Goal: Task Accomplishment & Management: Use online tool/utility

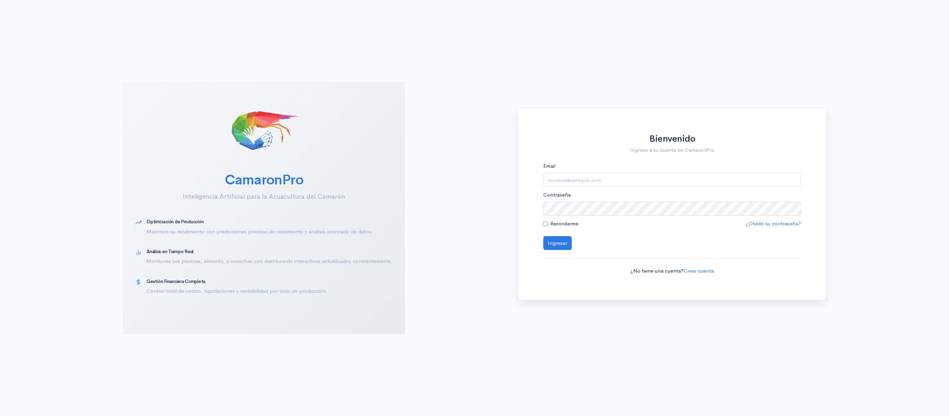
click at [638, 170] on div "Email" at bounding box center [672, 174] width 258 height 25
click at [627, 176] on input "Email" at bounding box center [672, 180] width 258 height 14
type input "[EMAIL_ADDRESS][DOMAIN_NAME]"
click at [543, 236] on button "Ingresar" at bounding box center [557, 243] width 28 height 14
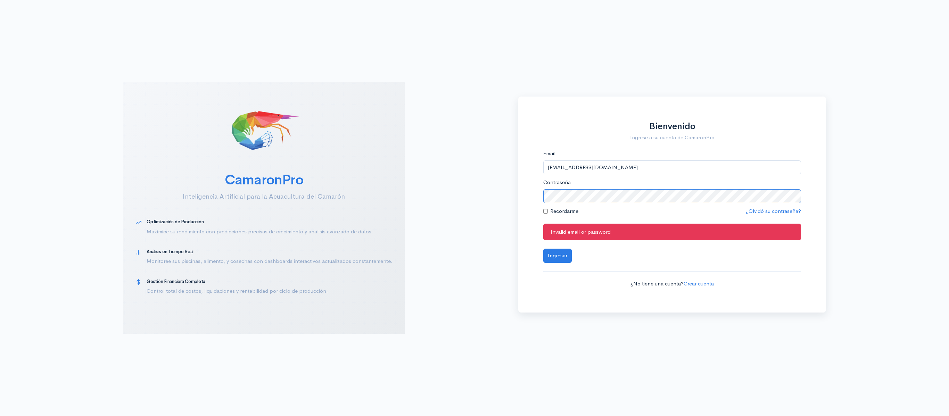
click at [543, 249] on button "Ingresar" at bounding box center [557, 256] width 28 height 14
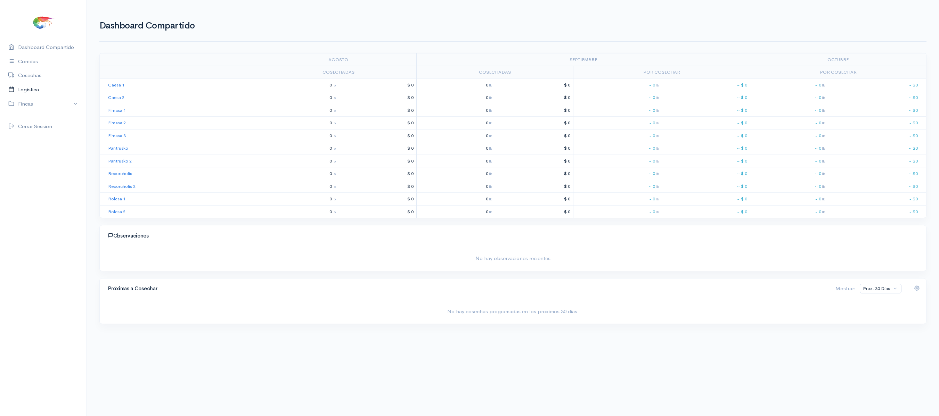
click at [57, 92] on link "Logística" at bounding box center [43, 90] width 86 height 14
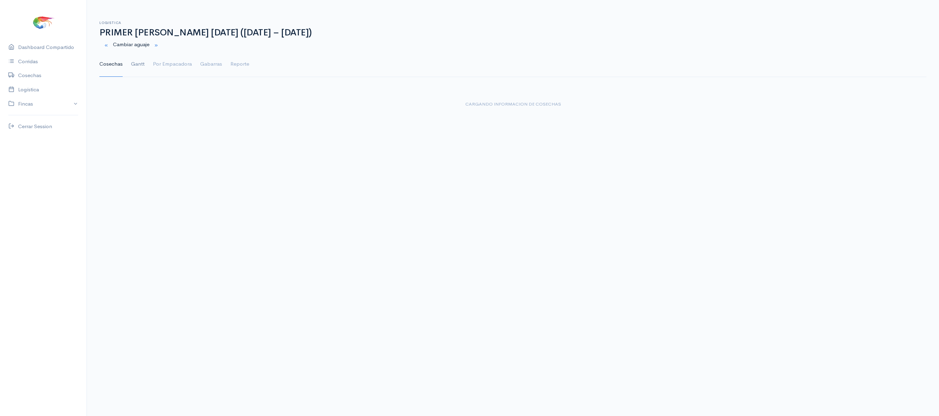
click at [139, 61] on link "Gantt" at bounding box center [138, 64] width 14 height 25
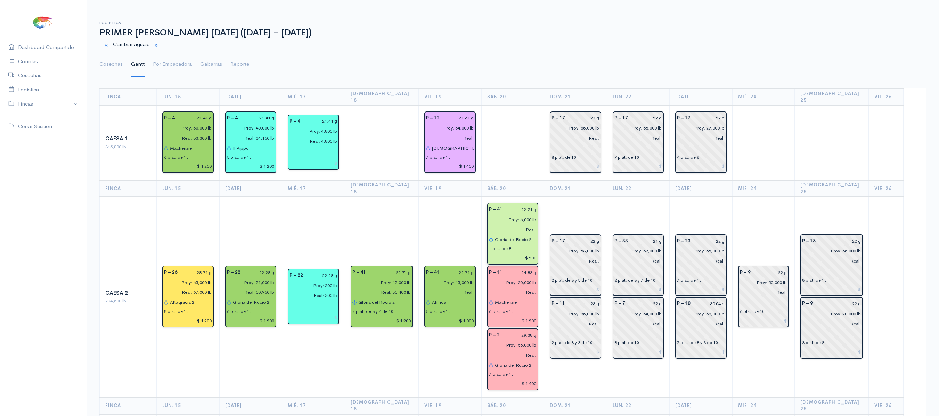
click at [489, 237] on icon at bounding box center [491, 239] width 5 height 5
drag, startPoint x: 623, startPoint y: 249, endPoint x: 583, endPoint y: 238, distance: 41.8
drag, startPoint x: 583, startPoint y: 238, endPoint x: 552, endPoint y: 205, distance: 45.2
click at [552, 205] on td "P – 17 22 g Proy: 53,000 lb Real: 2 plat. de 8 y 5 de 10 P – 11 23 g Proy: 35,0…" at bounding box center [575, 297] width 63 height 200
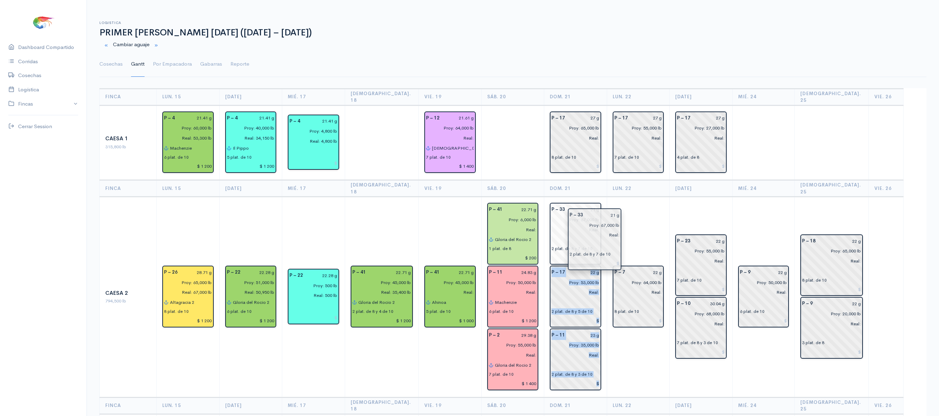
drag, startPoint x: 650, startPoint y: 224, endPoint x: 588, endPoint y: 208, distance: 63.9
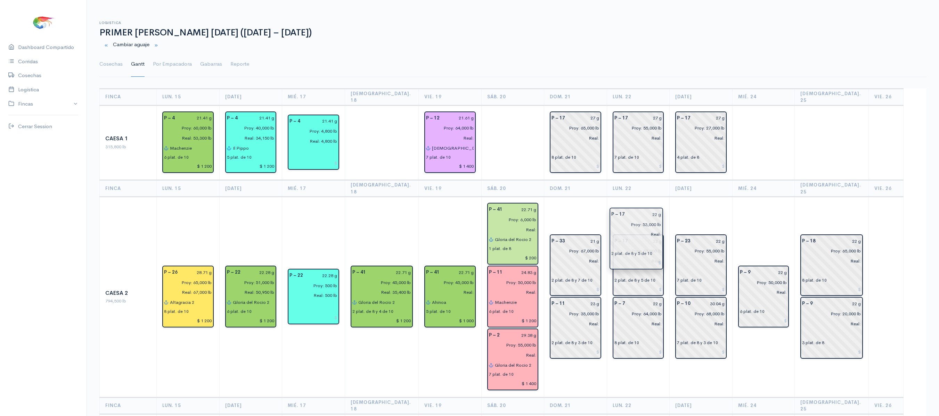
drag, startPoint x: 577, startPoint y: 271, endPoint x: 627, endPoint y: 236, distance: 61.3
click at [674, 197] on td "P – 23 22 g Proy: 55,000 lb Real: 7 plat. de 10 P – 10 30.04 g Proy: 68,000 lb …" at bounding box center [700, 297] width 63 height 200
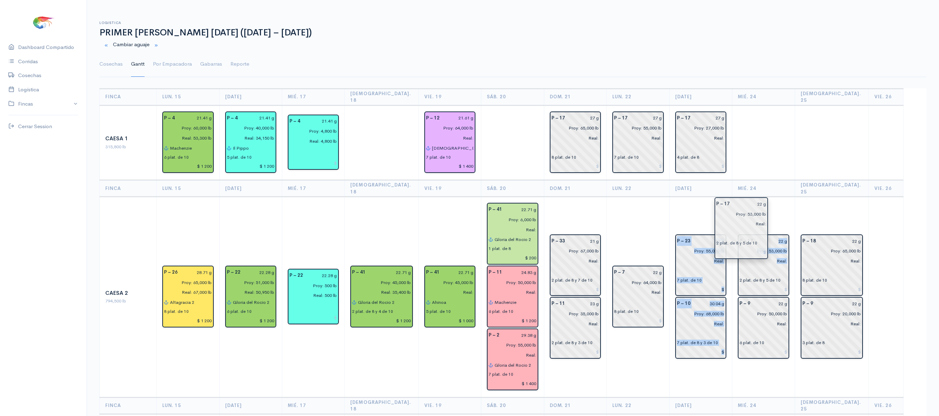
drag, startPoint x: 652, startPoint y: 234, endPoint x: 753, endPoint y: 210, distance: 104.1
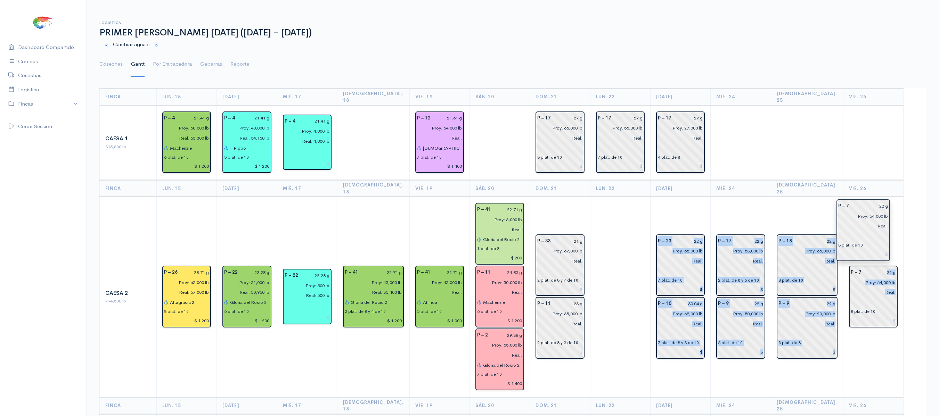
drag, startPoint x: 647, startPoint y: 267, endPoint x: 870, endPoint y: 215, distance: 229.8
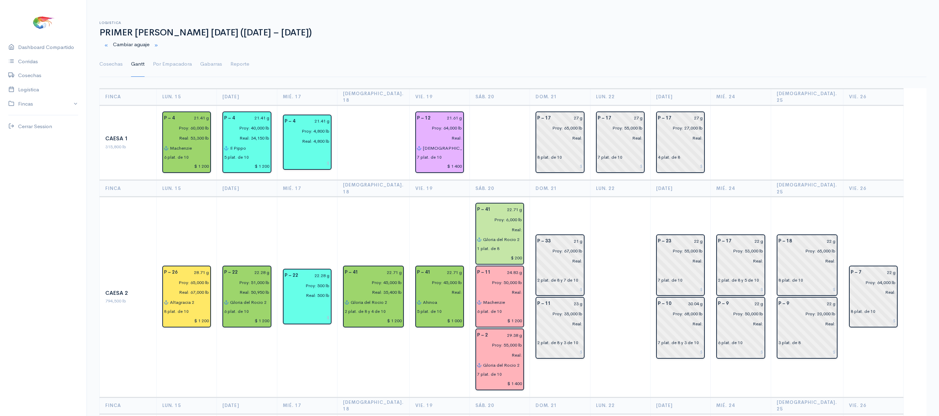
click at [825, 180] on th "[DEMOGRAPHIC_DATA]. 25" at bounding box center [806, 188] width 72 height 17
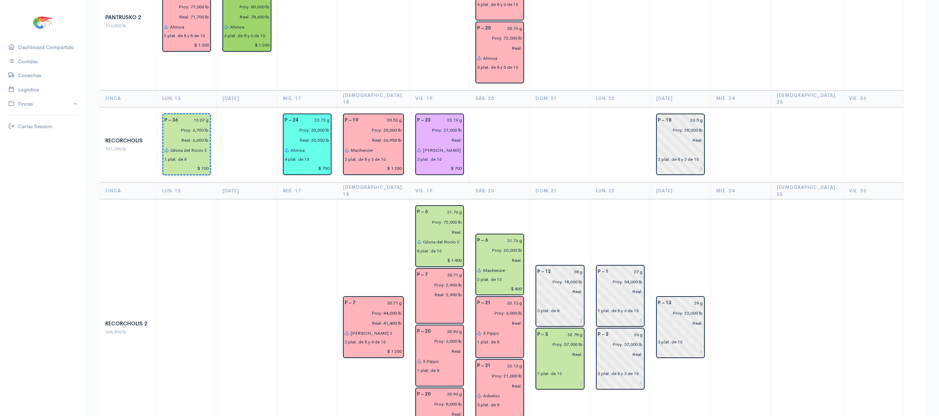
scroll to position [837, 0]
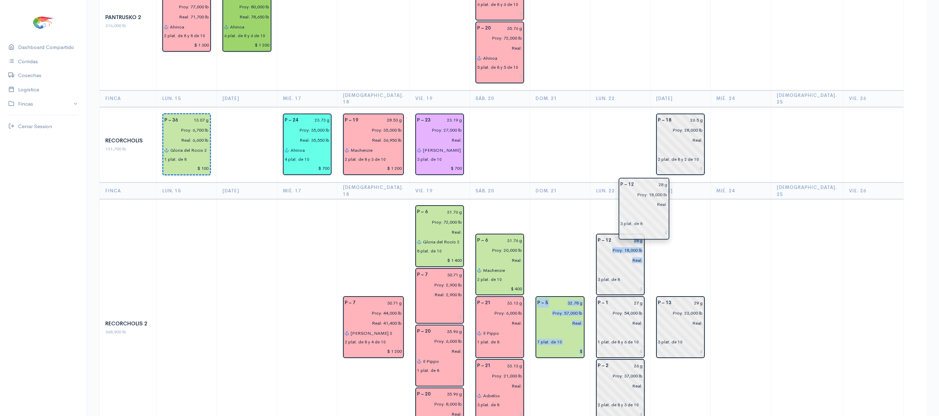
drag, startPoint x: 561, startPoint y: 229, endPoint x: 647, endPoint y: 210, distance: 88.3
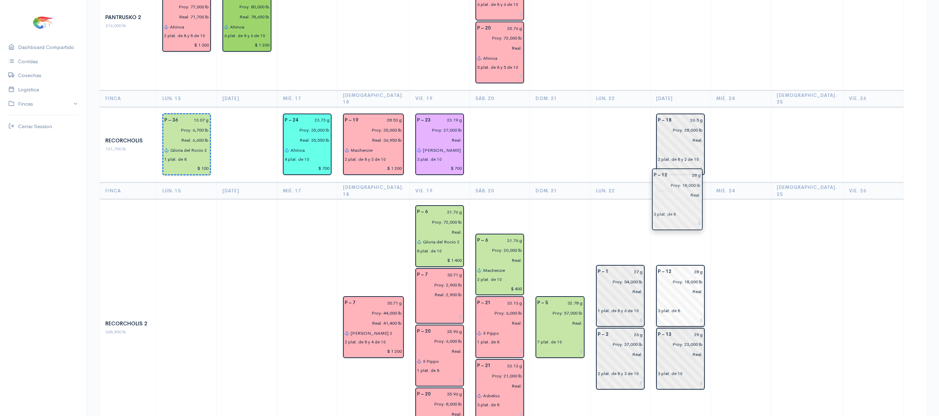
click at [679, 277] on input "Proy: 18,000 lb" at bounding box center [677, 282] width 49 height 10
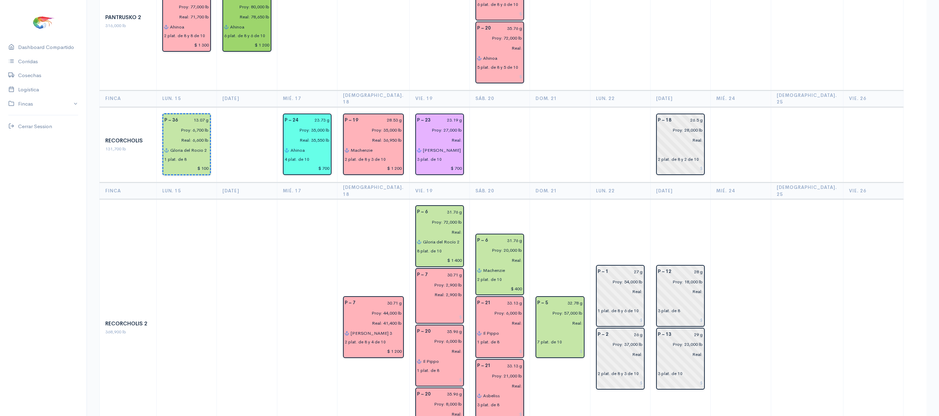
click at [636, 183] on th "Lun. 22" at bounding box center [620, 191] width 60 height 17
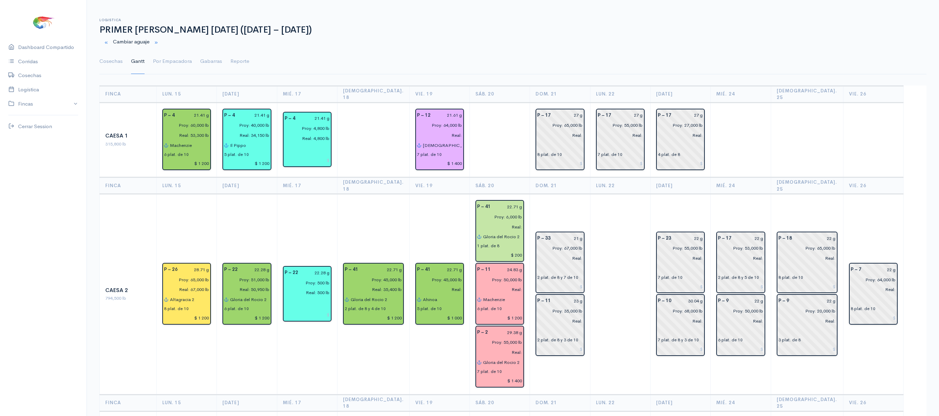
scroll to position [2, 0]
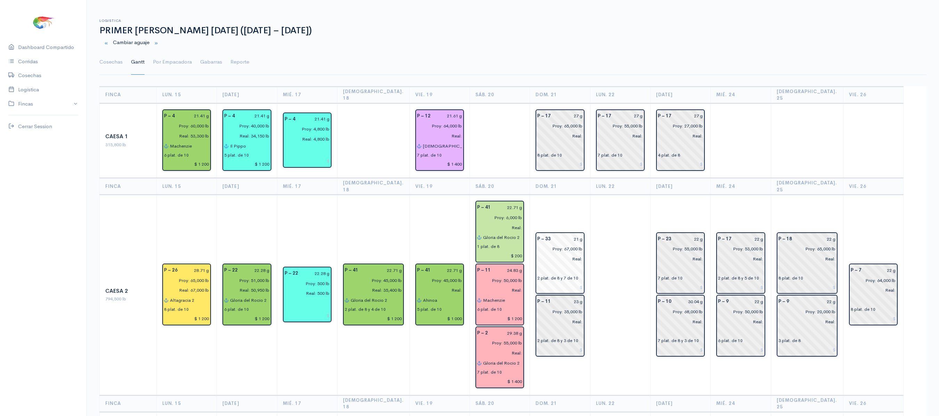
type input "22.10 g"
click at [577, 111] on input "27 g" at bounding box center [568, 116] width 27 height 10
type input "26.58 g"
click at [107, 61] on link "Cosechas" at bounding box center [110, 62] width 23 height 25
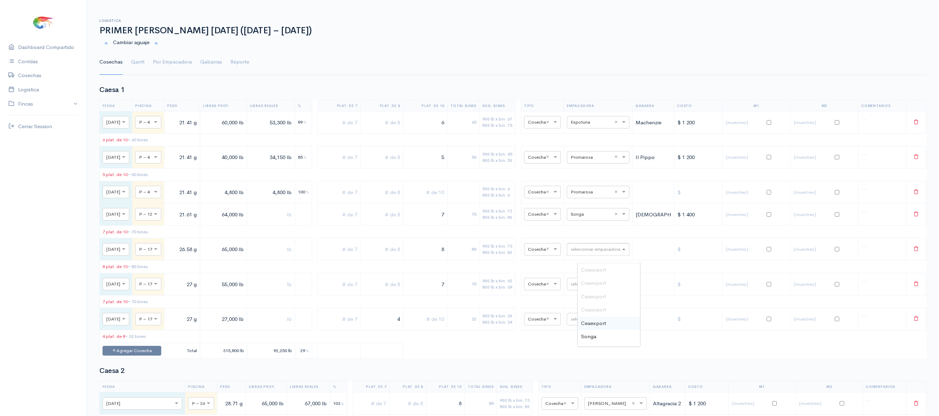
click at [602, 253] on input "text" at bounding box center [591, 249] width 42 height 8
type input "pro"
click at [601, 273] on span "Promarisco" at bounding box center [594, 269] width 26 height 7
click at [142, 68] on link "Gantt" at bounding box center [138, 62] width 14 height 25
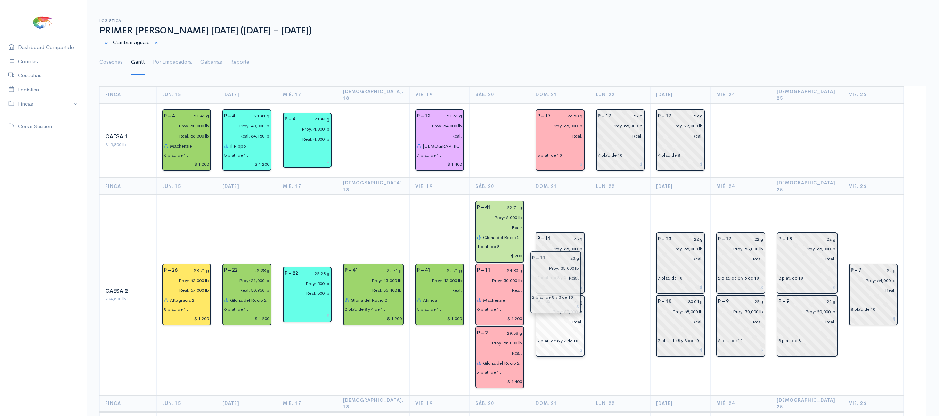
drag, startPoint x: 575, startPoint y: 299, endPoint x: 573, endPoint y: 277, distance: 21.6
click at [577, 234] on input "23 g" at bounding box center [568, 239] width 27 height 10
type input "24.83 g"
click at [577, 297] on input "21 g" at bounding box center [568, 302] width 27 height 10
type input "2 g"
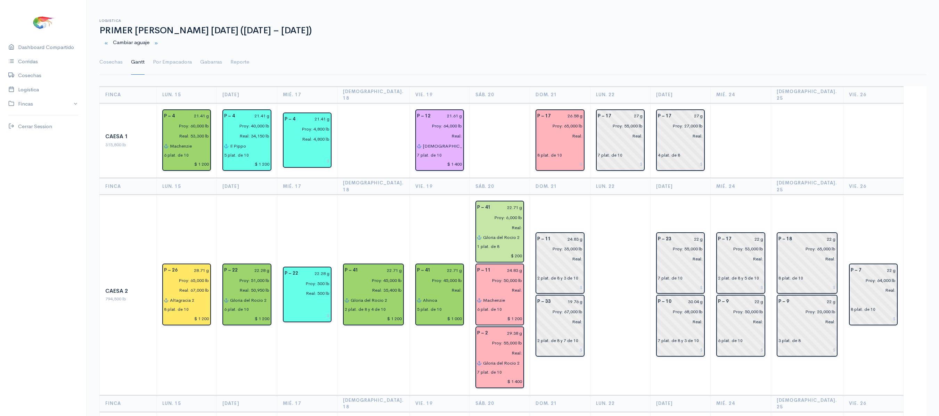
type input "19.76 g"
click at [613, 315] on td at bounding box center [620, 295] width 60 height 200
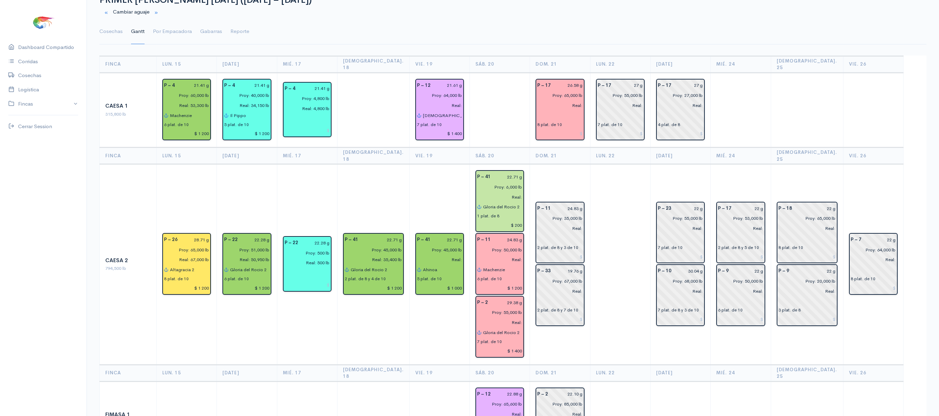
scroll to position [32, 0]
click at [118, 30] on link "Cosechas" at bounding box center [110, 32] width 23 height 25
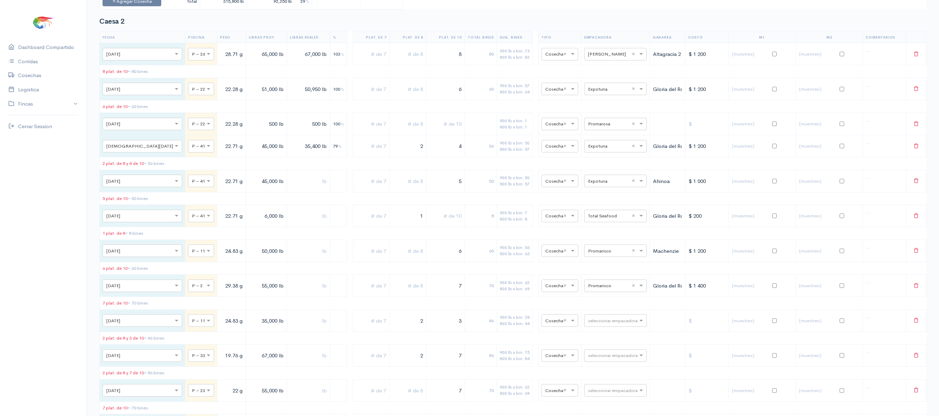
scroll to position [352, 0]
click at [621, 323] on input "text" at bounding box center [609, 320] width 42 height 8
type input "pro"
click at [588, 206] on div "Promarisco" at bounding box center [608, 199] width 63 height 14
click at [592, 358] on input "text" at bounding box center [609, 355] width 42 height 8
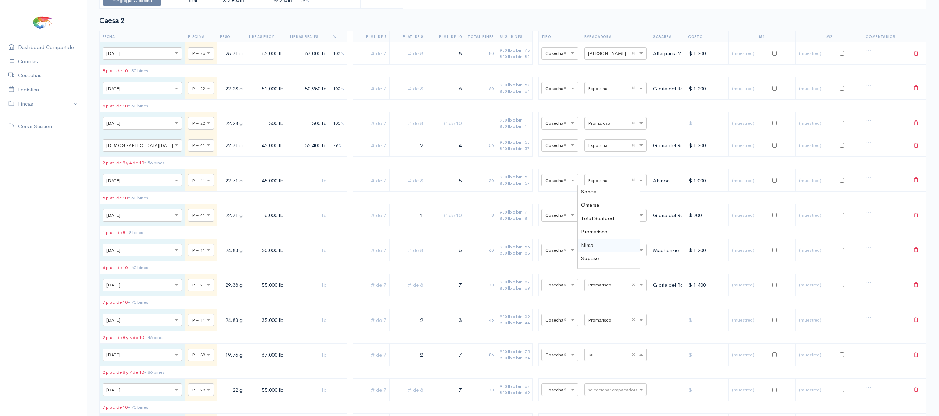
type input "son"
drag, startPoint x: 592, startPoint y: 378, endPoint x: 594, endPoint y: 368, distance: 9.9
click at [594, 265] on span "Songa" at bounding box center [588, 261] width 15 height 7
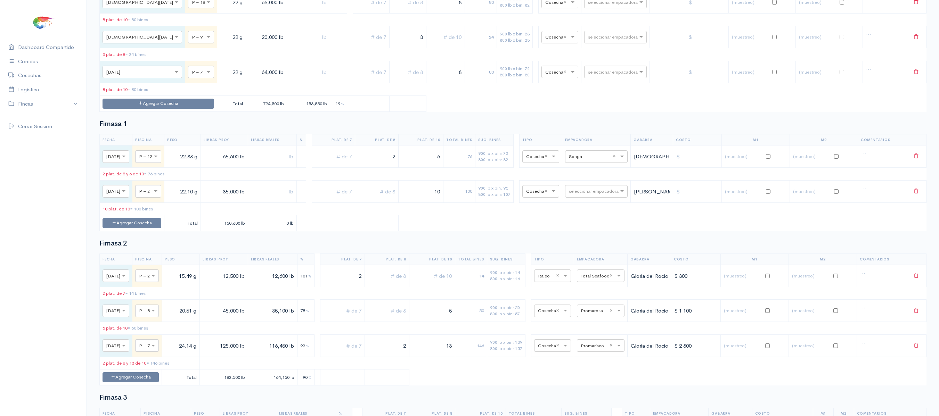
scroll to position [891, 0]
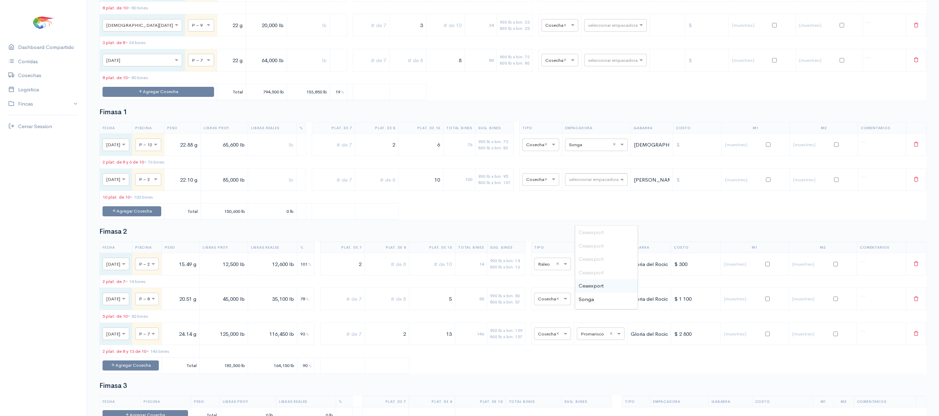
click at [597, 183] on input "text" at bounding box center [590, 179] width 42 height 8
type input "so"
click at [611, 232] on div "Songa" at bounding box center [606, 233] width 63 height 14
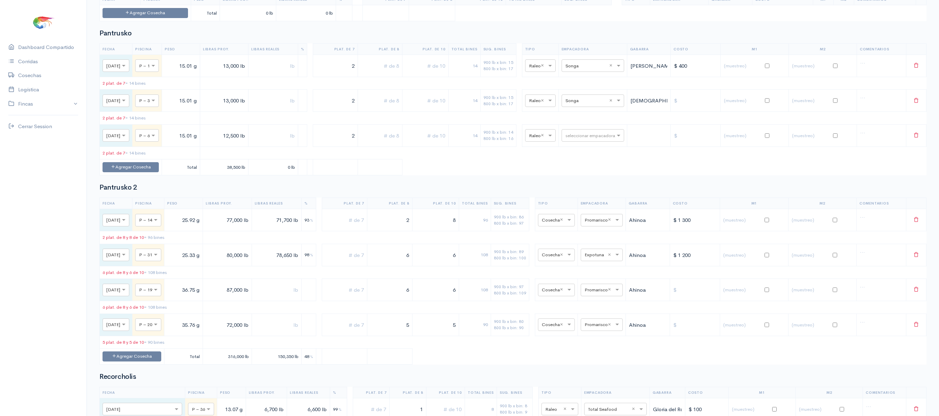
scroll to position [1302, 0]
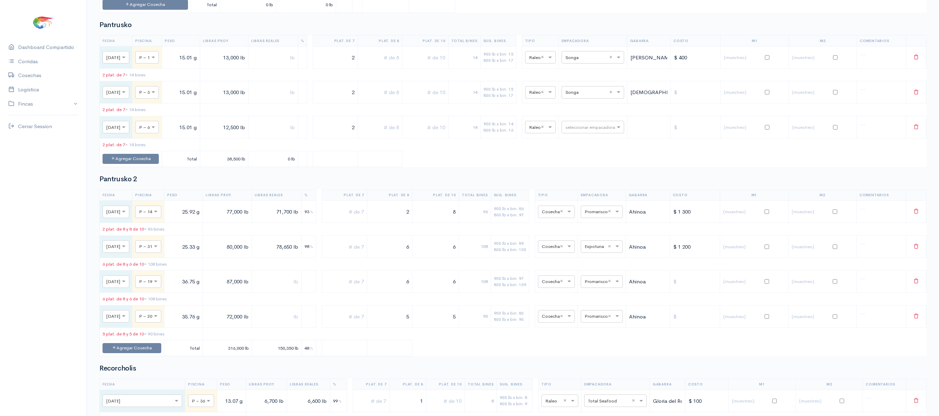
click at [245, 134] on input "12,500 lb" at bounding box center [224, 127] width 42 height 14
type input "13,000 lb"
click at [593, 133] on div "seleccionar empacadora" at bounding box center [592, 127] width 63 height 13
type input "son"
click at [592, 197] on div "Songa" at bounding box center [602, 194] width 63 height 14
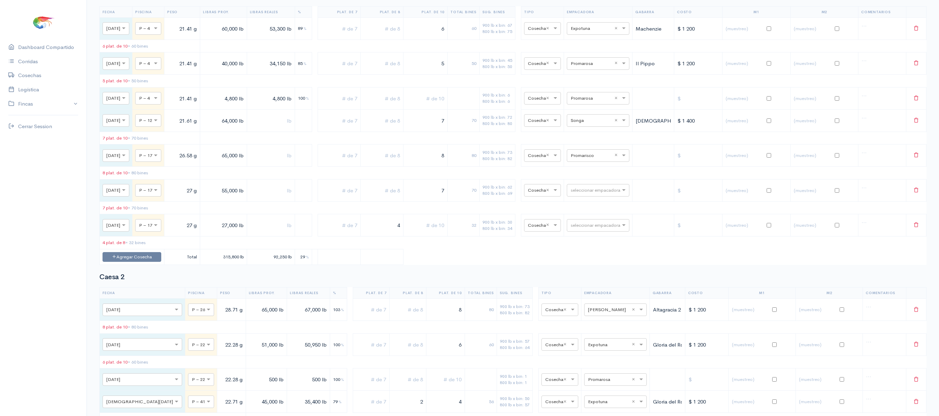
scroll to position [0, 0]
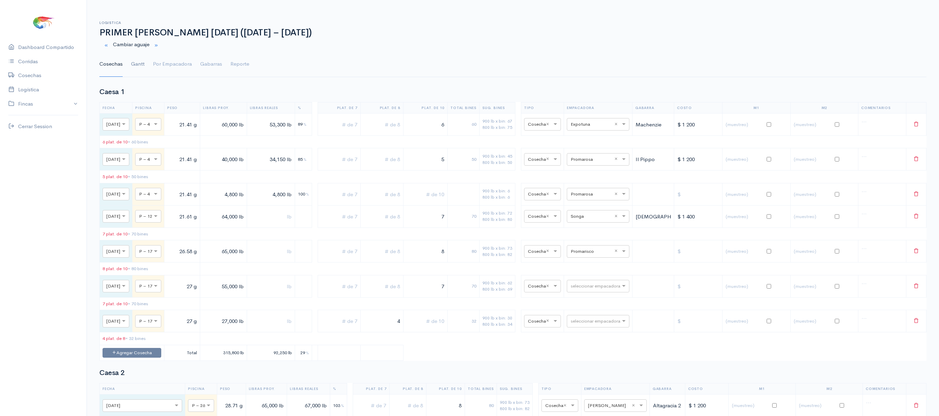
click at [138, 67] on link "Gantt" at bounding box center [138, 64] width 14 height 25
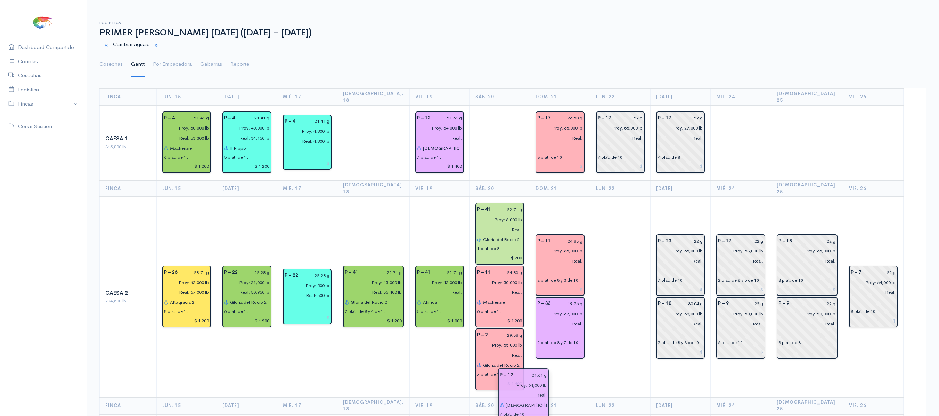
drag, startPoint x: 459, startPoint y: 110, endPoint x: 553, endPoint y: 383, distance: 288.9
click at [112, 66] on link "Cosechas" at bounding box center [110, 64] width 23 height 25
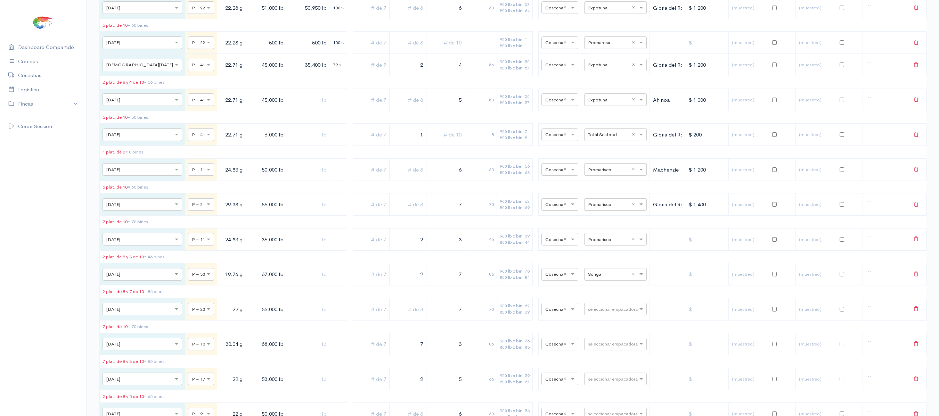
scroll to position [433, 0]
click at [411, 281] on input "2" at bounding box center [407, 274] width 31 height 14
drag, startPoint x: 432, startPoint y: 295, endPoint x: 501, endPoint y: 296, distance: 68.8
click at [501, 285] on tr "× [DATE] × P – 33 19.76 g 67,000 lb 7 70 900 lb x bin: 75 800 lb x bin: 84 × Co…" at bounding box center [513, 274] width 826 height 22
type input "8"
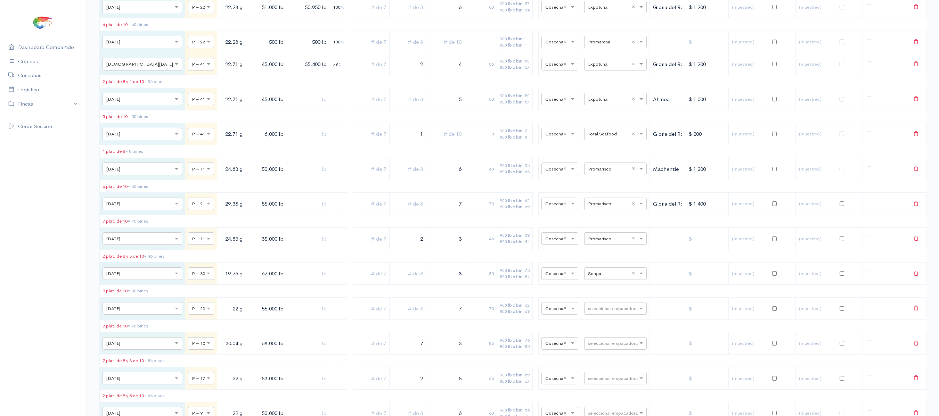
click at [515, 285] on td "900 lb x bin: 75 800 lb x bin: 84" at bounding box center [514, 274] width 36 height 22
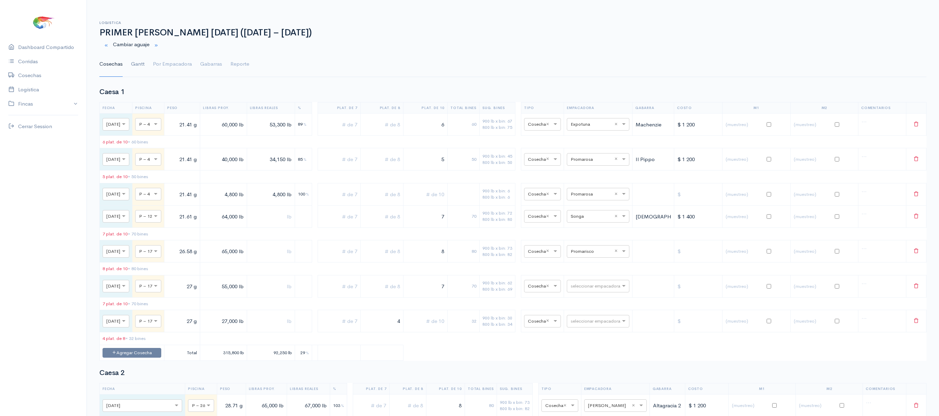
click at [136, 55] on link "Gantt" at bounding box center [138, 64] width 14 height 25
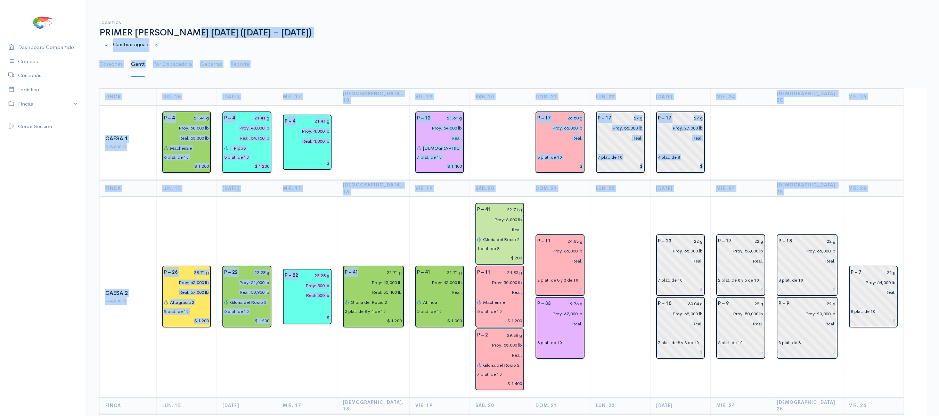
drag, startPoint x: 184, startPoint y: 36, endPoint x: 377, endPoint y: 203, distance: 255.1
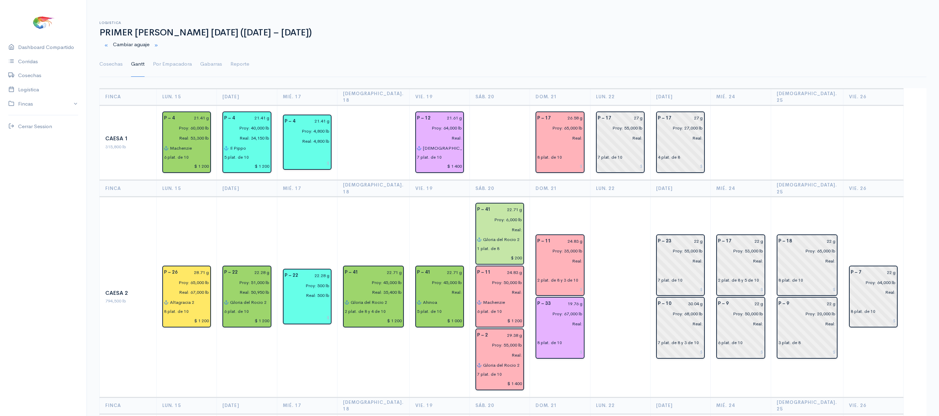
click at [409, 197] on td "P – 41 22.71 g Proy: 45,000 lb Real: Ahinoa 5 plat. de 10 $ 1 000" at bounding box center [439, 297] width 60 height 200
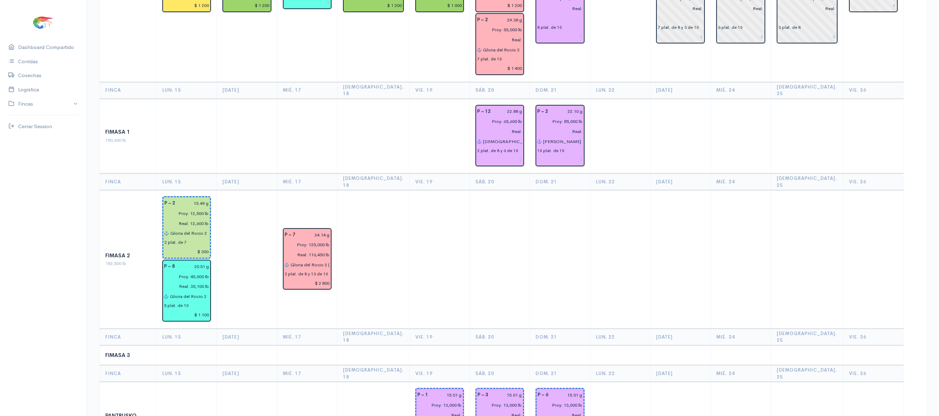
scroll to position [315, 0]
click at [497, 205] on td at bounding box center [500, 260] width 60 height 139
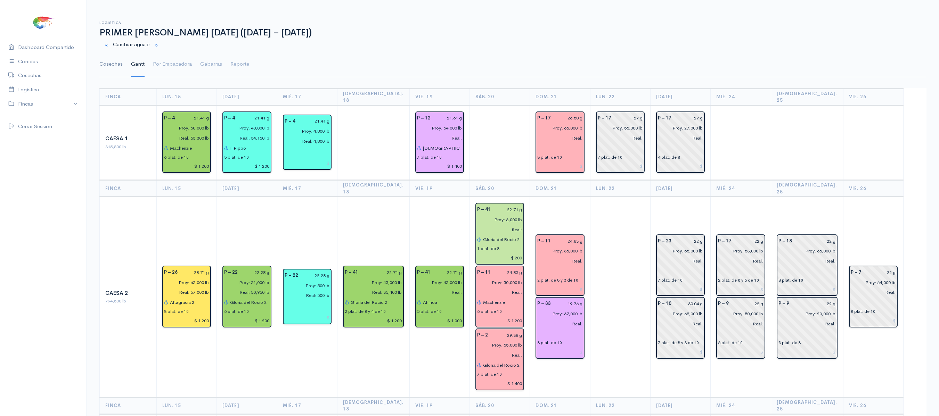
click at [109, 67] on link "Cosechas" at bounding box center [110, 64] width 23 height 25
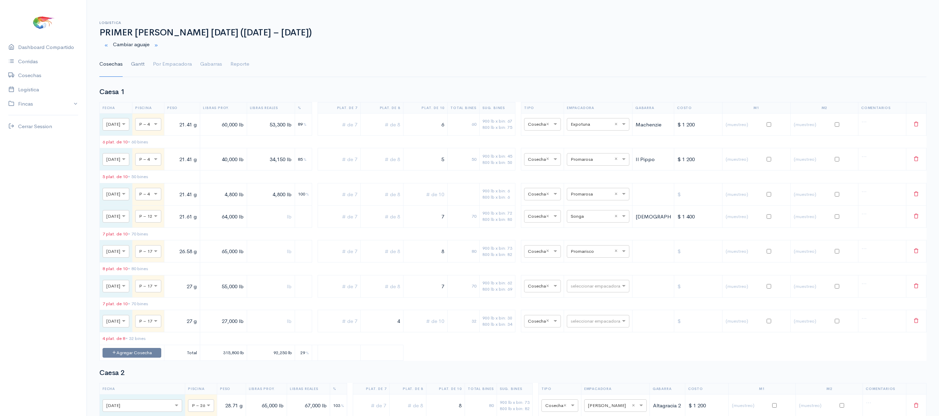
click at [134, 60] on link "Gantt" at bounding box center [138, 64] width 14 height 25
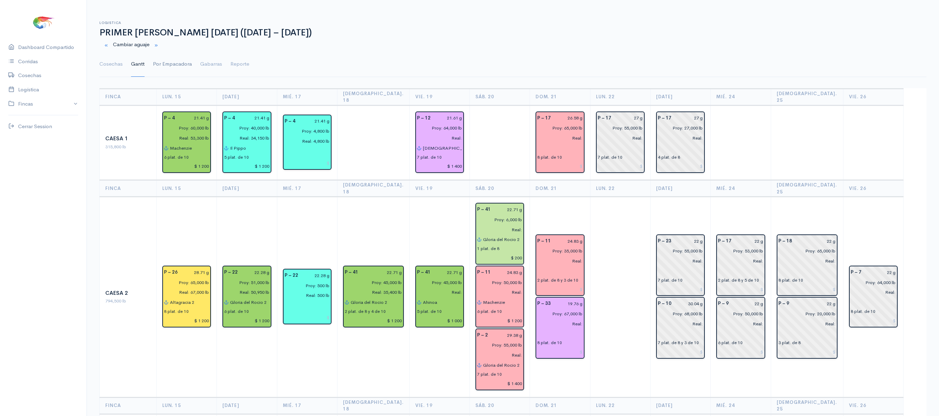
click at [160, 65] on link "Por Empacadora" at bounding box center [172, 64] width 39 height 25
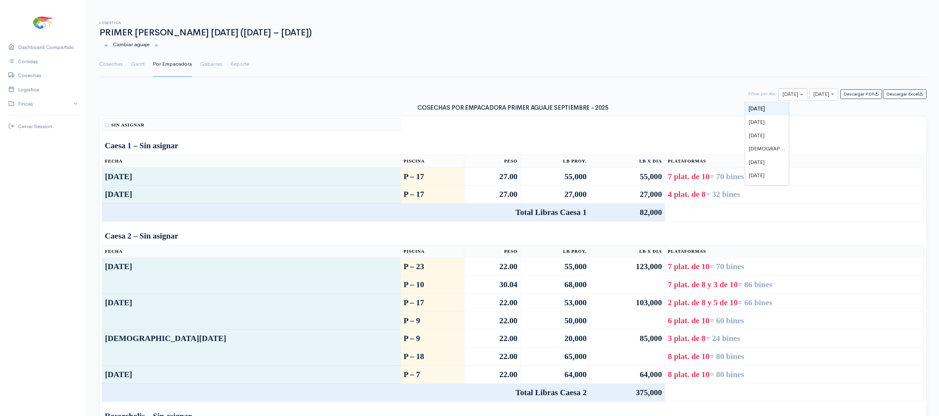
click at [778, 97] on div at bounding box center [792, 94] width 28 height 9
type input "21"
click at [816, 97] on input "text" at bounding box center [817, 94] width 9 height 9
type input "21"
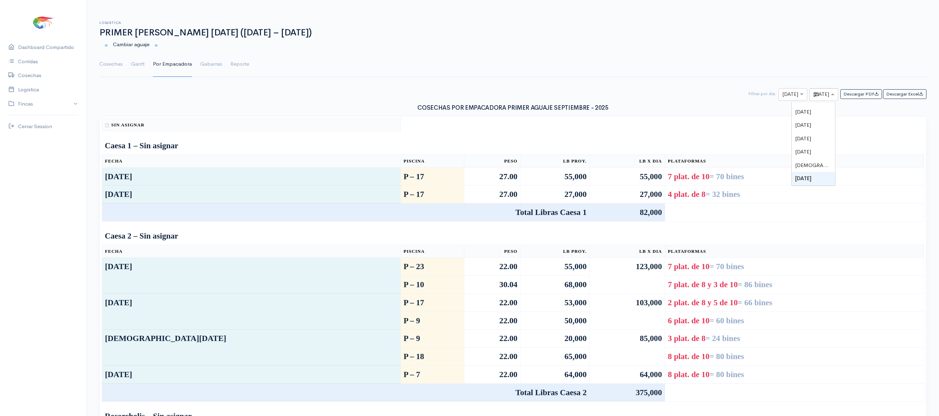
scroll to position [0, 0]
click at [129, 63] on ul "Cosechas Gantt Por Empacadora Gabarras Reporte" at bounding box center [512, 64] width 827 height 25
click at [131, 63] on link "Gantt" at bounding box center [138, 64] width 14 height 25
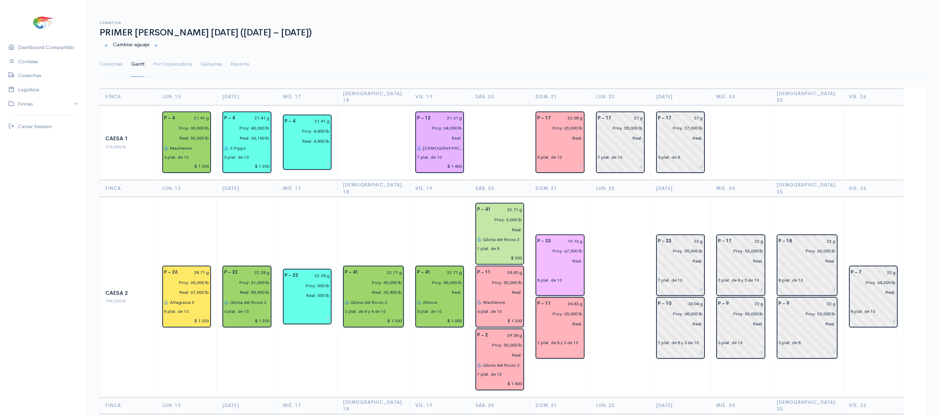
drag, startPoint x: 534, startPoint y: 307, endPoint x: 545, endPoint y: 259, distance: 49.2
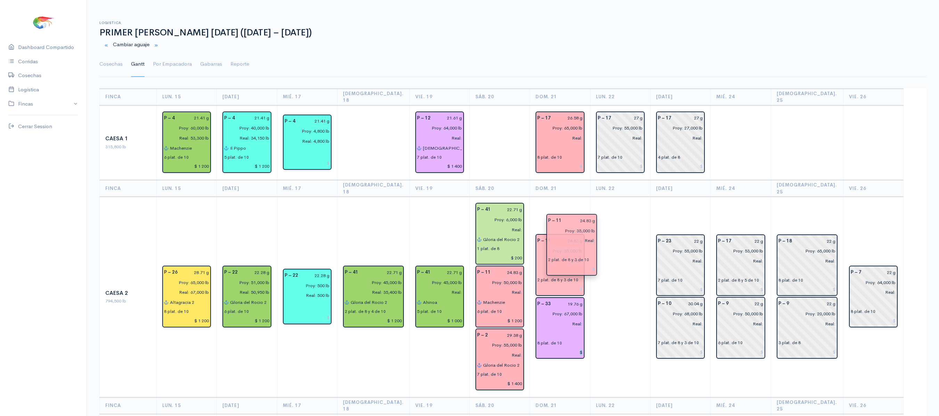
drag, startPoint x: 545, startPoint y: 259, endPoint x: 561, endPoint y: 251, distance: 18.6
click at [188, 206] on td "P – 26 28.71 g Proy: 65,000 lb Real: 67,000 lb Altagracia 2 8 plat. de 10 $ 1 2…" at bounding box center [187, 297] width 60 height 200
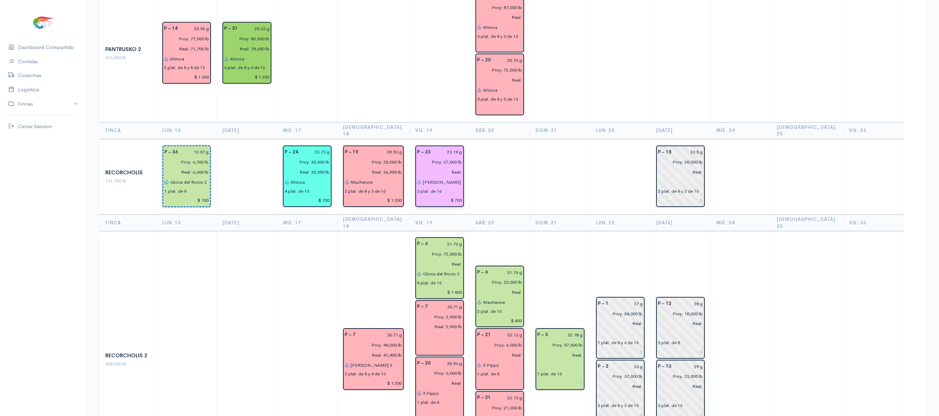
scroll to position [793, 0]
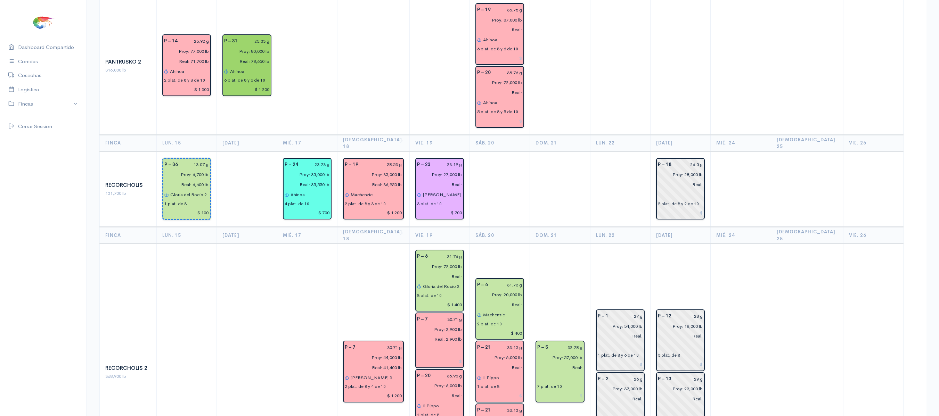
click at [593, 244] on td "P – 1 27 g Proy: 54,000 lb Real: 1 plat. de 8 y 6 de 10 P – 2 26 g Proy: 37,000…" at bounding box center [620, 372] width 60 height 257
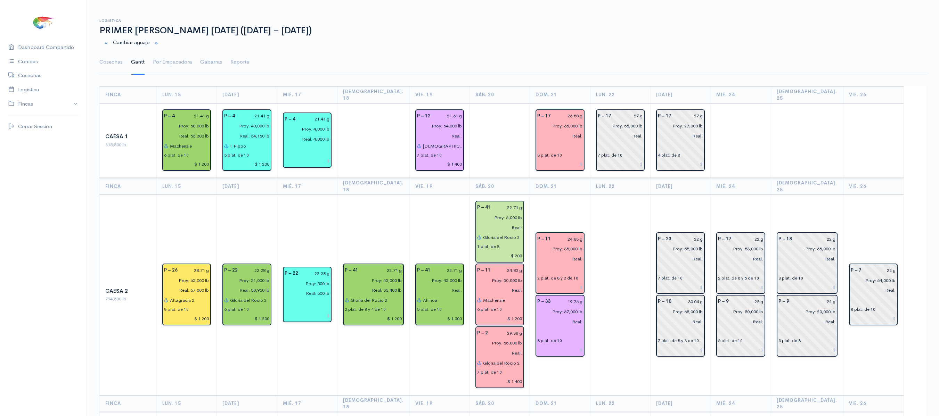
scroll to position [0, 0]
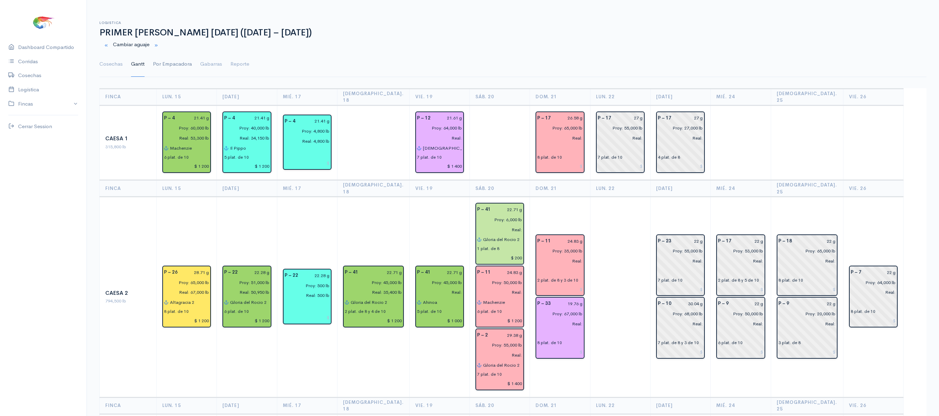
click at [163, 67] on link "Por Empacadora" at bounding box center [172, 64] width 39 height 25
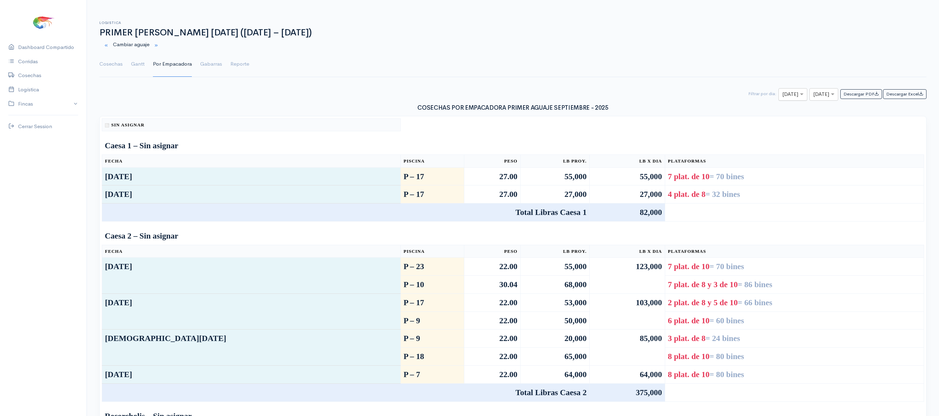
click at [778, 89] on div "× [DATE]" at bounding box center [792, 94] width 29 height 13
type input "21"
click at [813, 95] on input "text" at bounding box center [817, 94] width 9 height 9
type input "21"
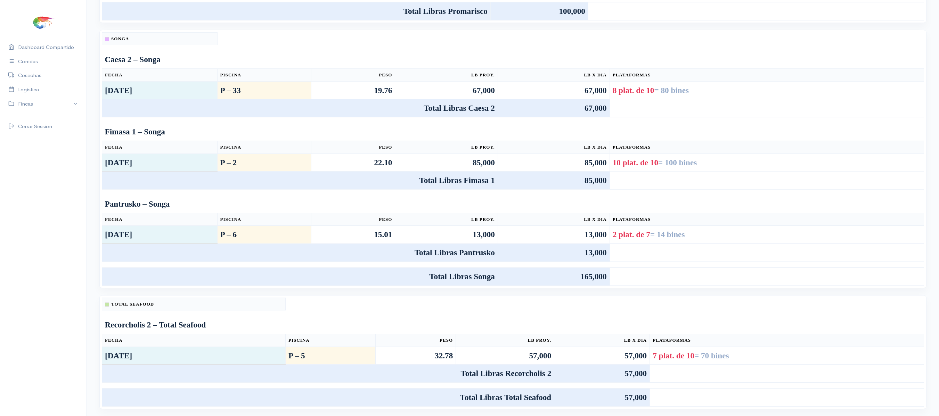
scroll to position [0, 0]
